Goal: Book appointment/travel/reservation

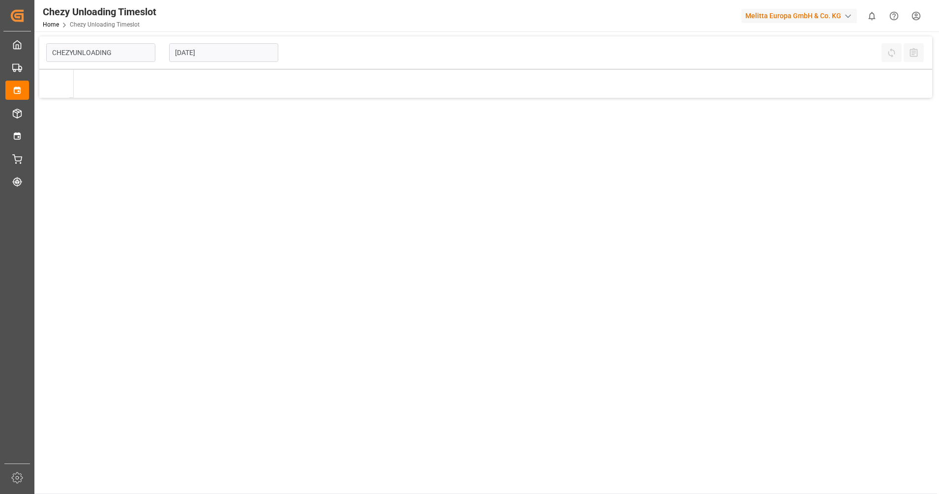
type input "Chezy Unloading"
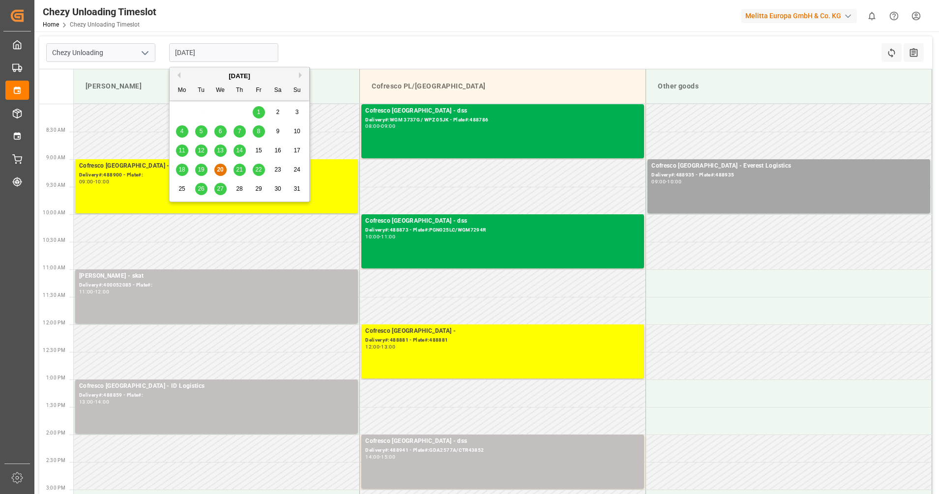
click at [199, 55] on input "[DATE]" at bounding box center [223, 52] width 109 height 19
click at [239, 168] on span "21" at bounding box center [239, 169] width 6 height 7
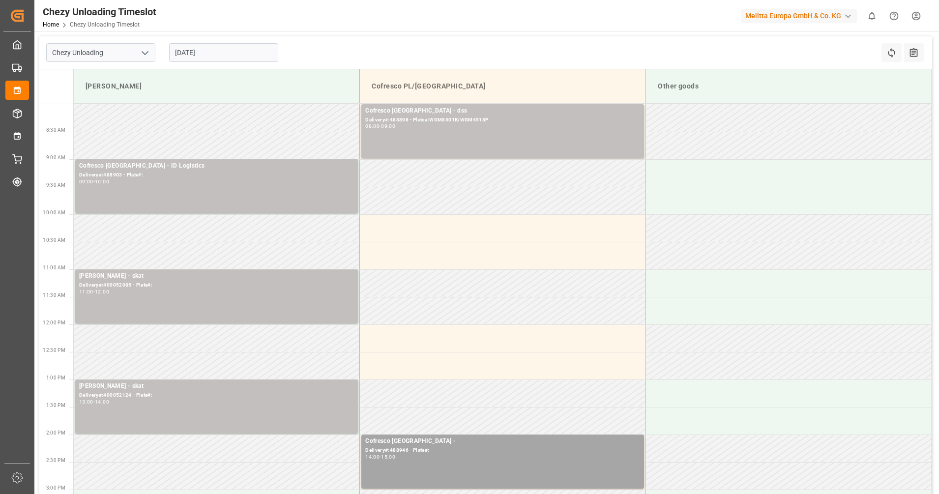
click at [232, 46] on input "[DATE]" at bounding box center [223, 52] width 109 height 19
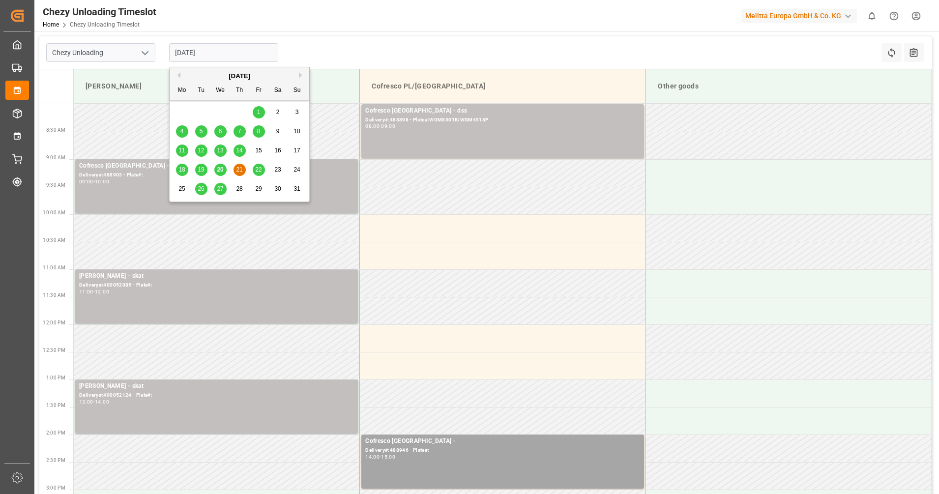
click at [257, 171] on span "22" at bounding box center [258, 169] width 6 height 7
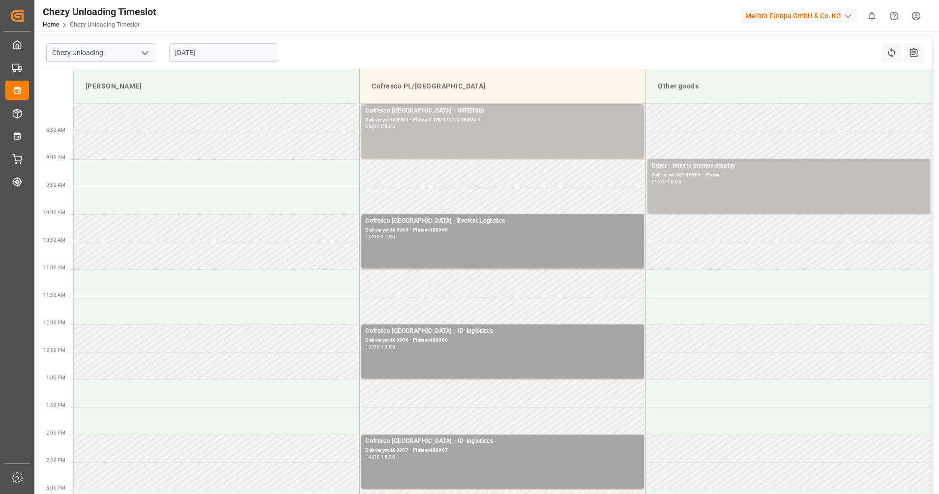
click at [193, 53] on input "[DATE]" at bounding box center [223, 52] width 109 height 19
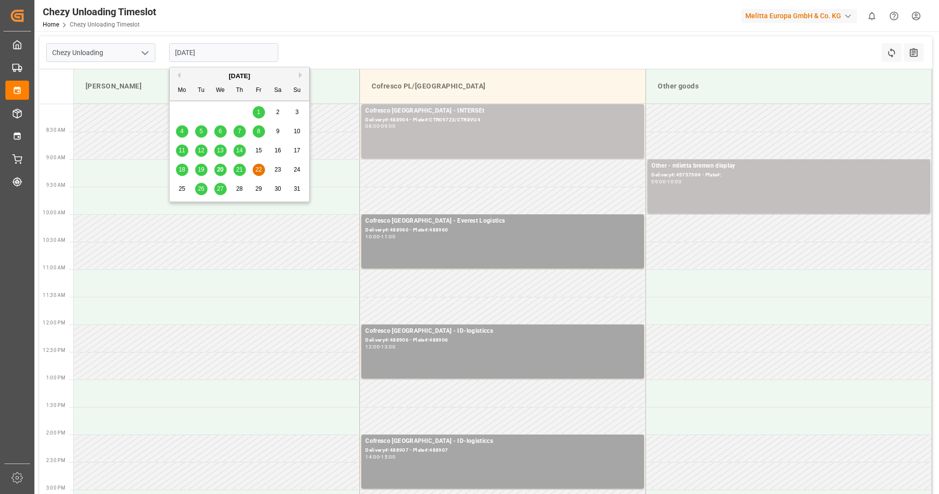
click at [199, 186] on span "26" at bounding box center [201, 188] width 6 height 7
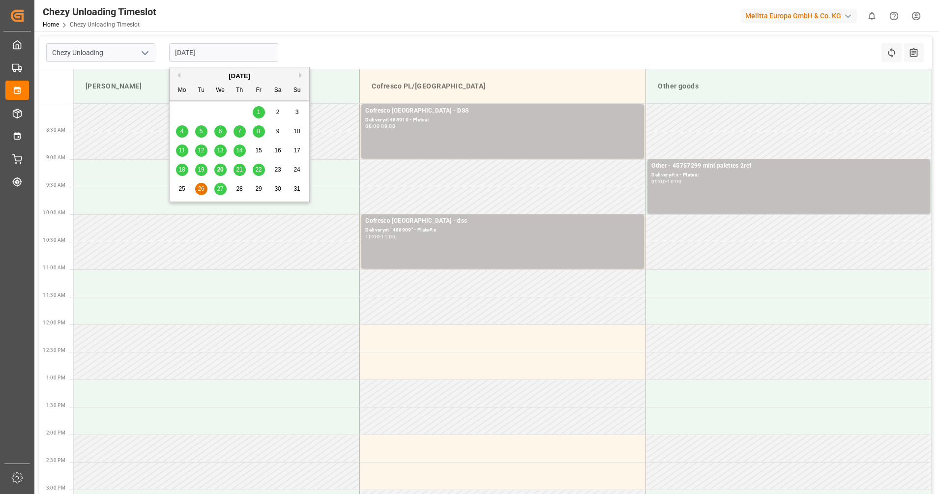
click at [212, 51] on input "[DATE]" at bounding box center [223, 52] width 109 height 19
click at [181, 186] on span "25" at bounding box center [181, 188] width 6 height 7
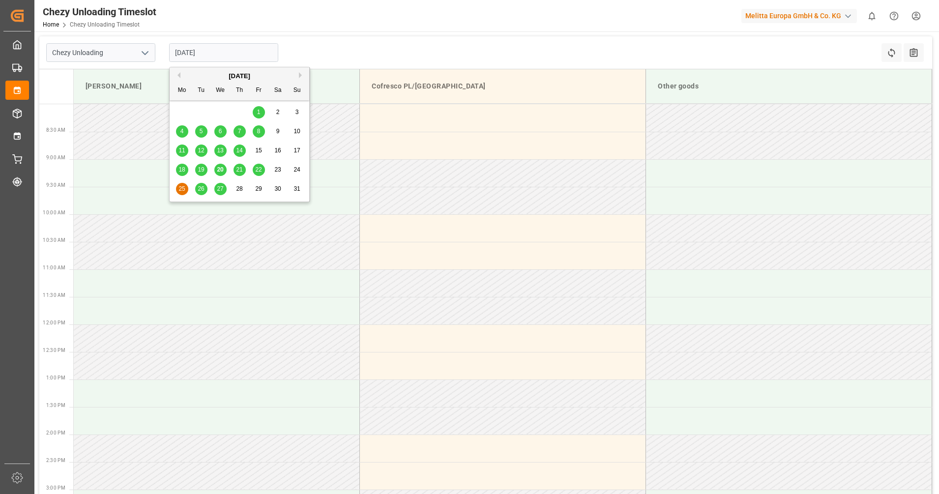
click at [238, 55] on input "[DATE]" at bounding box center [223, 52] width 109 height 19
click at [200, 170] on span "19" at bounding box center [201, 169] width 6 height 7
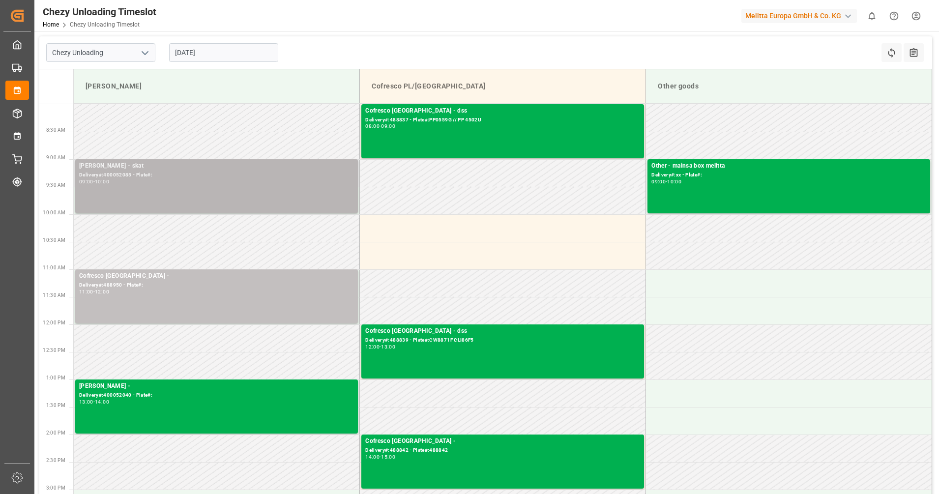
click at [278, 170] on div "[PERSON_NAME] - skat" at bounding box center [216, 166] width 275 height 10
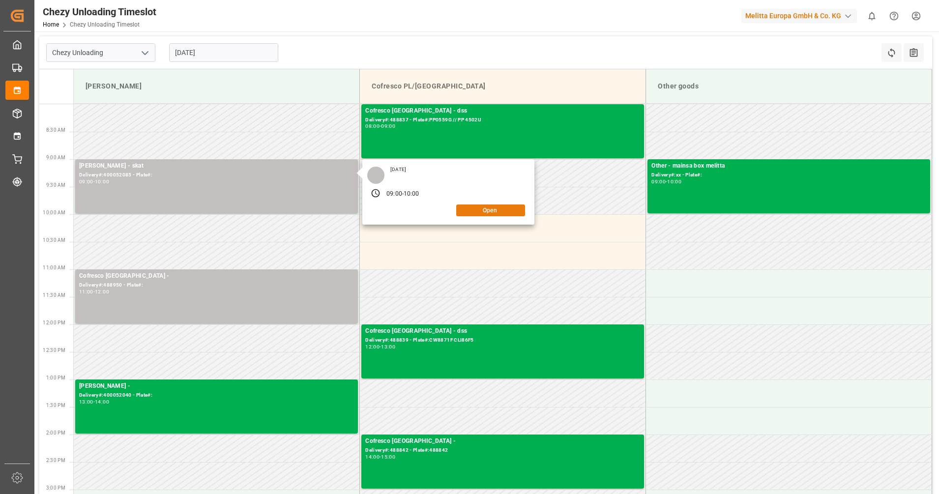
click at [496, 210] on button "Open" at bounding box center [490, 211] width 69 height 12
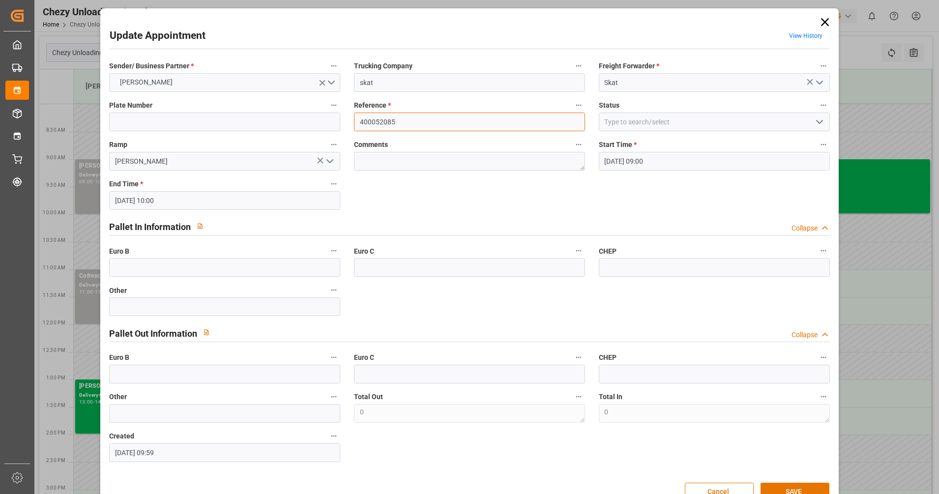
drag, startPoint x: 400, startPoint y: 128, endPoint x: 320, endPoint y: 129, distance: 80.7
click at [320, 129] on div "Sender/ Business Partner * [PERSON_NAME] Trucking Company skat Freight Forwarde…" at bounding box center [469, 261] width 734 height 410
click at [826, 20] on icon at bounding box center [825, 22] width 14 height 14
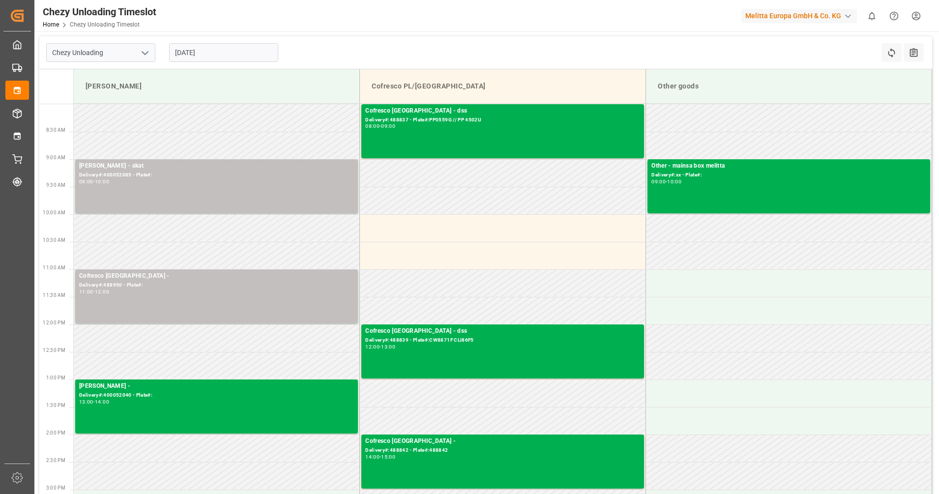
click at [217, 43] on div "[DATE]" at bounding box center [223, 52] width 123 height 32
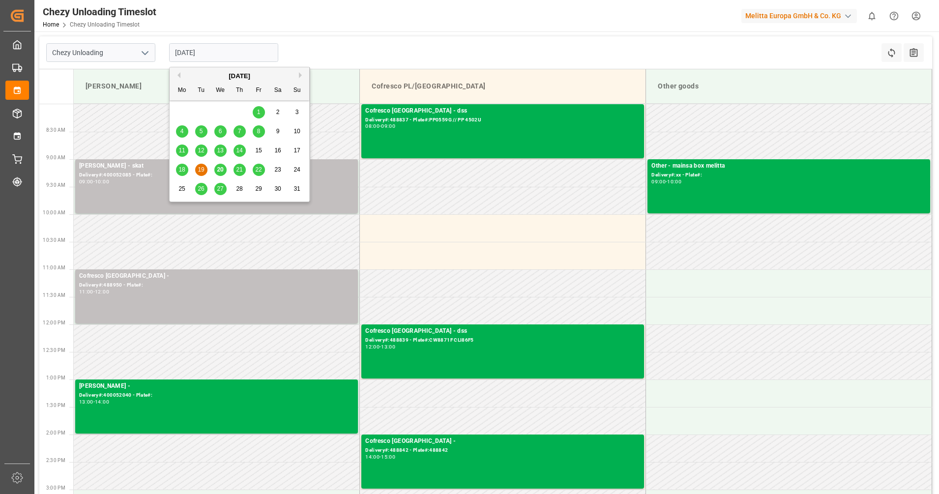
click at [212, 58] on input "[DATE]" at bounding box center [223, 52] width 109 height 19
click at [220, 168] on span "20" at bounding box center [220, 169] width 6 height 7
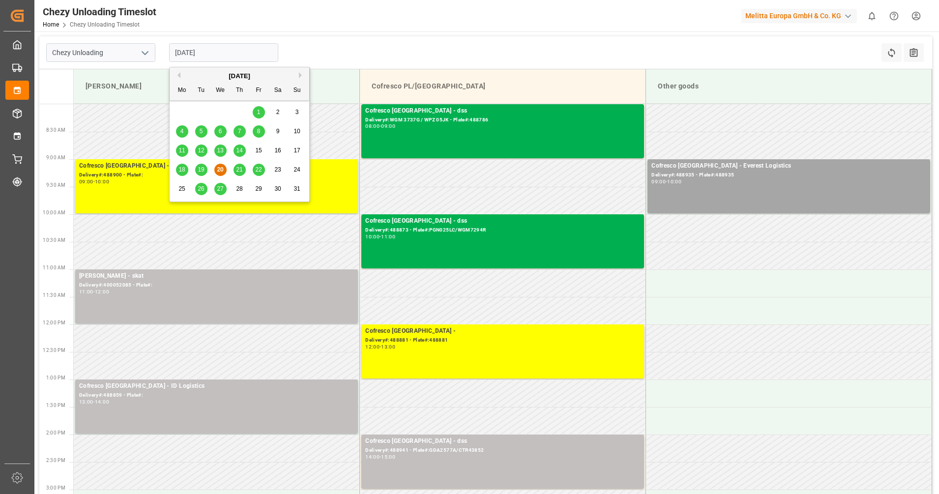
click at [224, 51] on input "[DATE]" at bounding box center [223, 52] width 109 height 19
click at [242, 170] on span "21" at bounding box center [239, 169] width 6 height 7
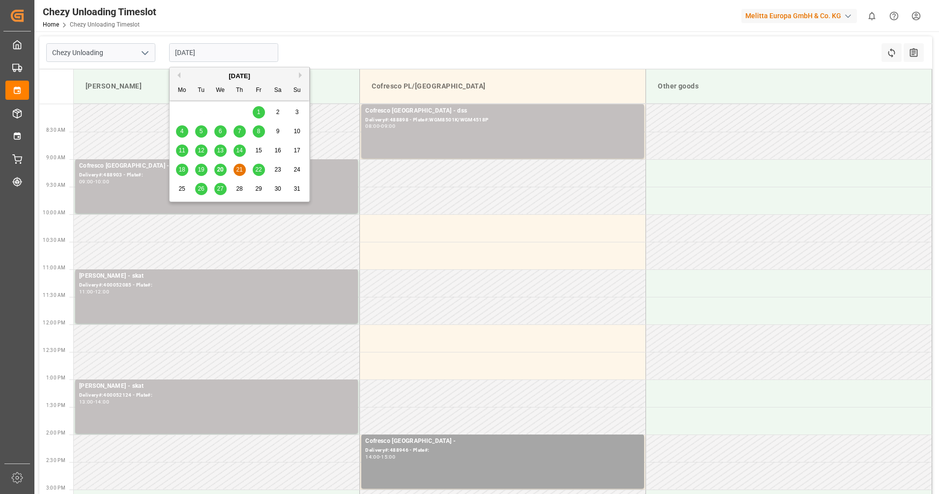
click at [220, 49] on input "[DATE]" at bounding box center [223, 52] width 109 height 19
click at [199, 169] on span "19" at bounding box center [201, 169] width 6 height 7
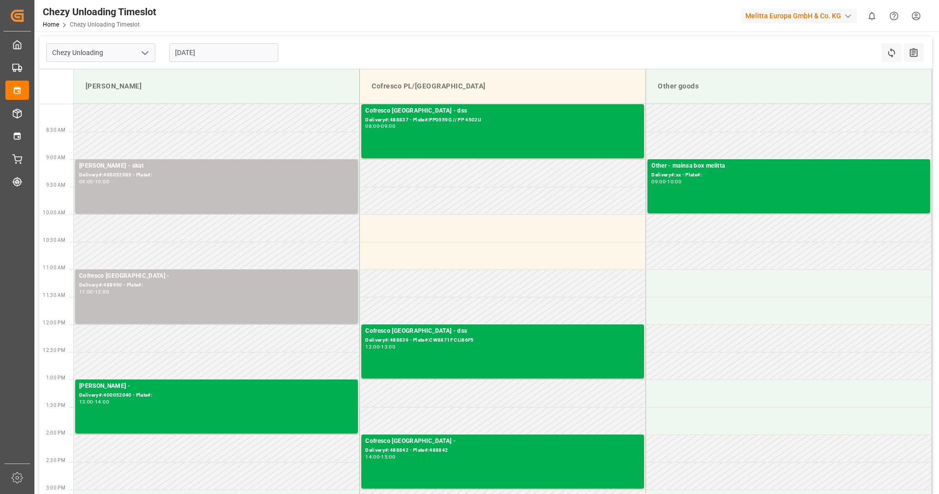
click at [321, 46] on div "Chezy Unloading [DATE] Refresh Time Slots All Audits" at bounding box center [485, 52] width 893 height 33
click at [217, 52] on input "[DATE]" at bounding box center [223, 52] width 109 height 19
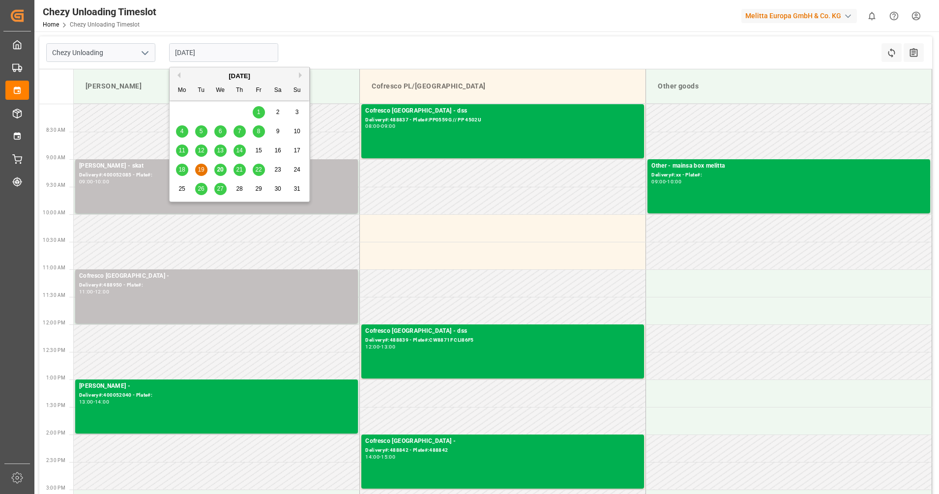
click at [218, 168] on span "20" at bounding box center [220, 169] width 6 height 7
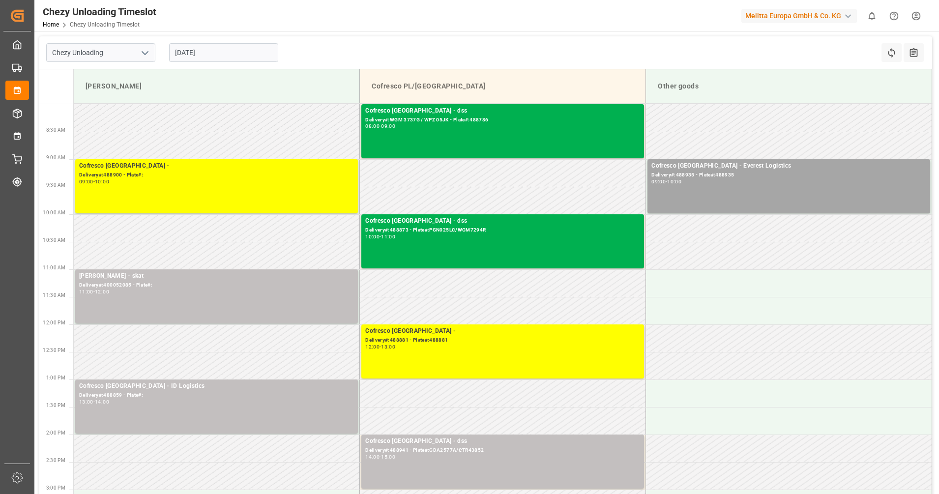
click at [258, 52] on input "[DATE]" at bounding box center [223, 52] width 109 height 19
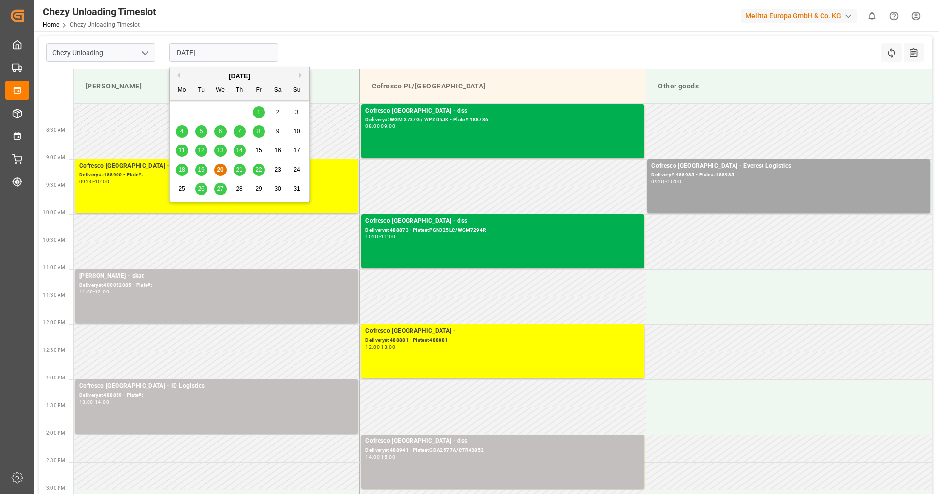
click at [234, 171] on div "21" at bounding box center [240, 170] width 12 height 12
type input "[DATE]"
